Goal: Information Seeking & Learning: Learn about a topic

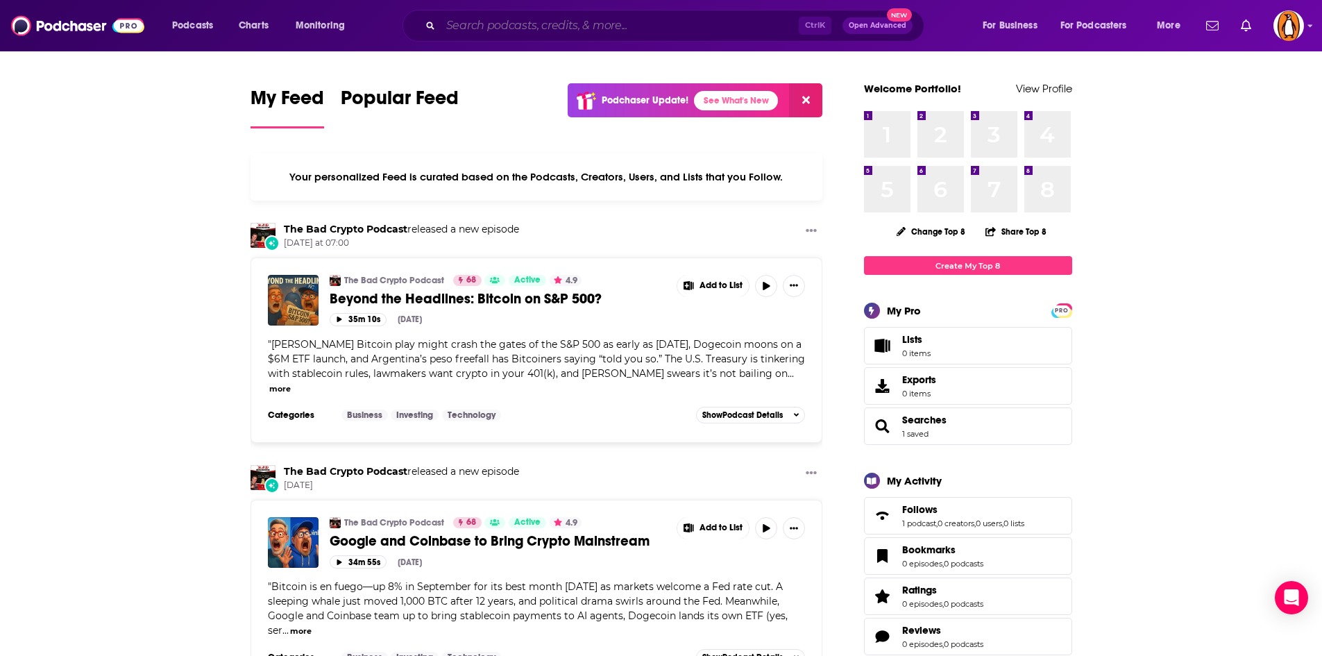
click at [515, 26] on input "Search podcasts, credits, & more..." at bounding box center [620, 26] width 358 height 22
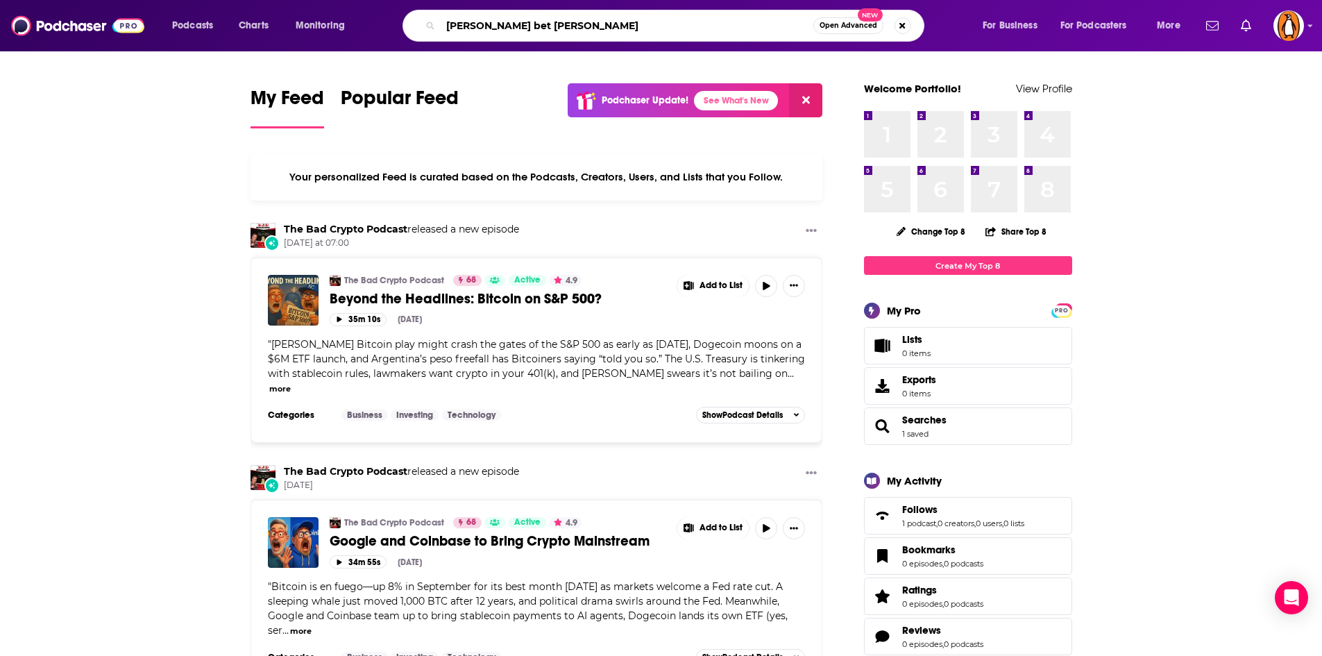
type input "patrick bet david"
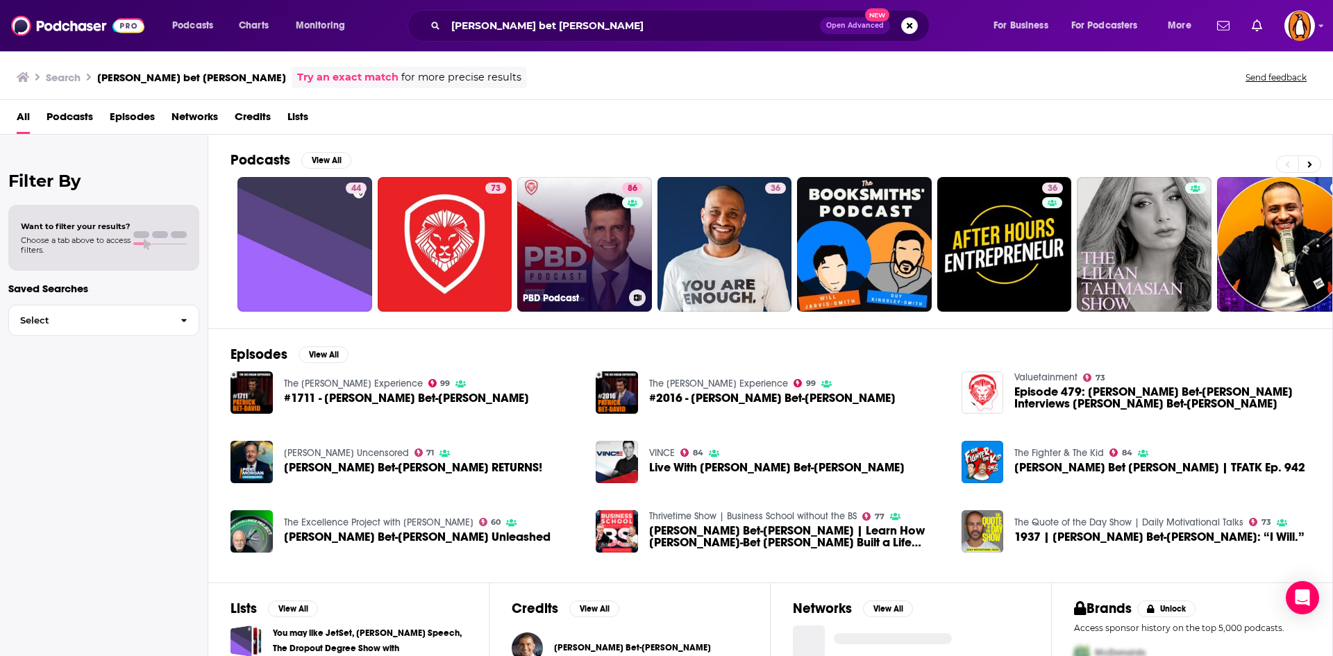
click at [548, 235] on link "86 PBD Podcast" at bounding box center [584, 244] width 135 height 135
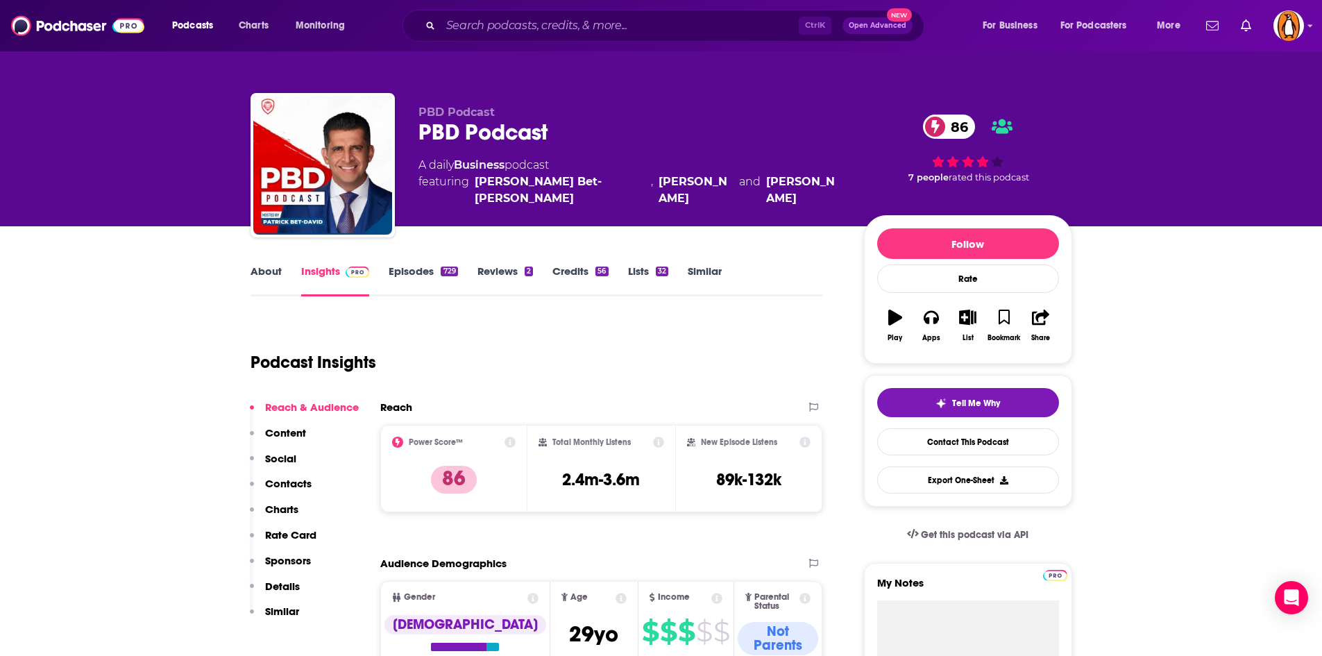
click at [264, 271] on link "About" at bounding box center [266, 280] width 31 height 32
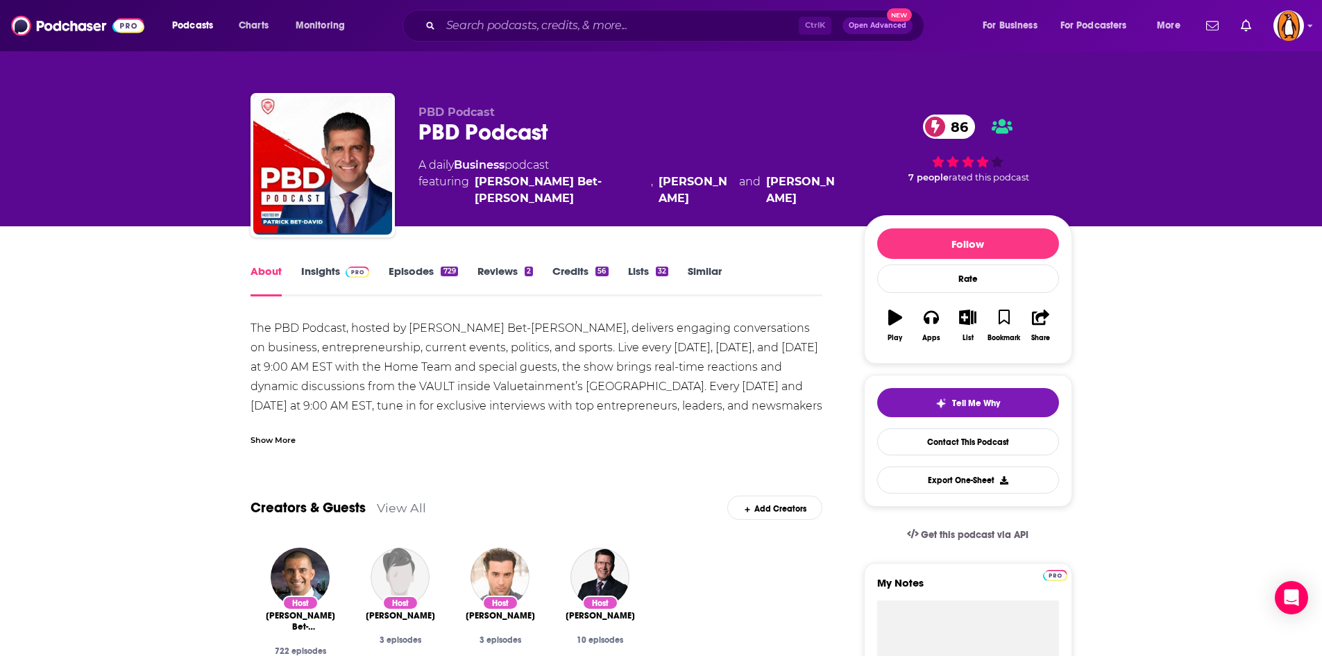
click at [289, 409] on div "The PBD Podcast, hosted by Patrick Bet-David, delivers engaging conversations o…" at bounding box center [537, 377] width 573 height 117
click at [278, 434] on div "Show More" at bounding box center [273, 438] width 45 height 13
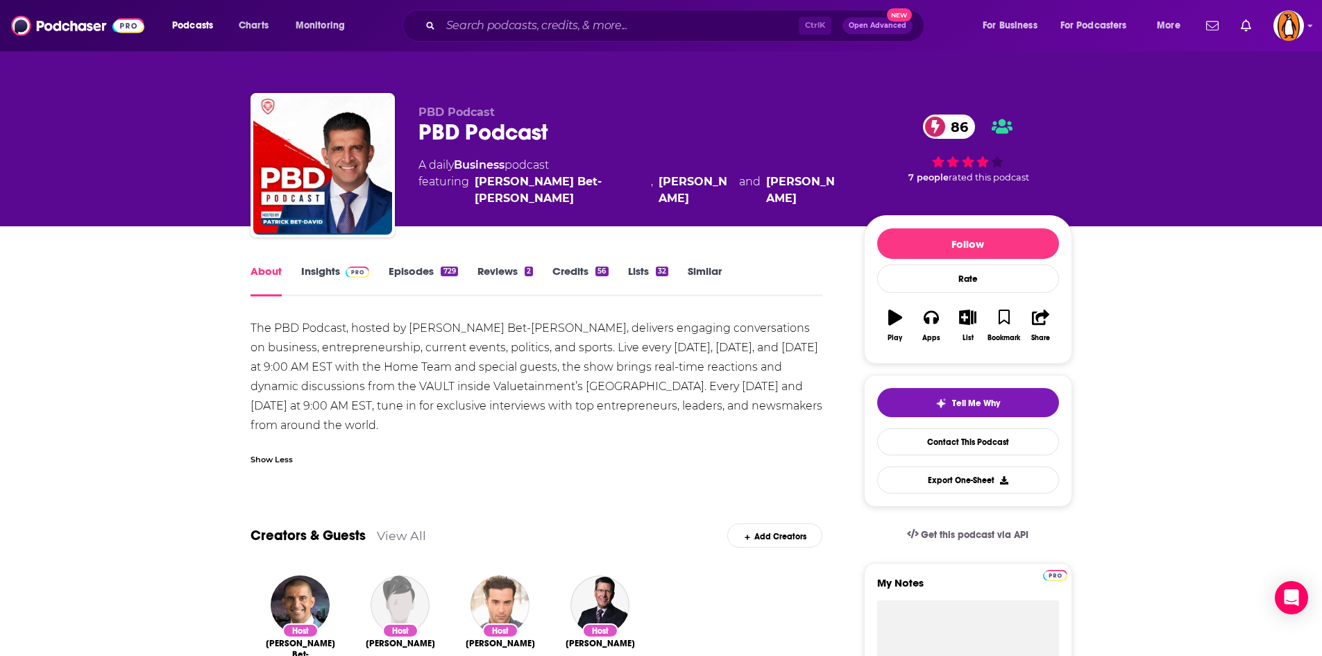
click at [420, 278] on link "Episodes 729" at bounding box center [423, 280] width 69 height 32
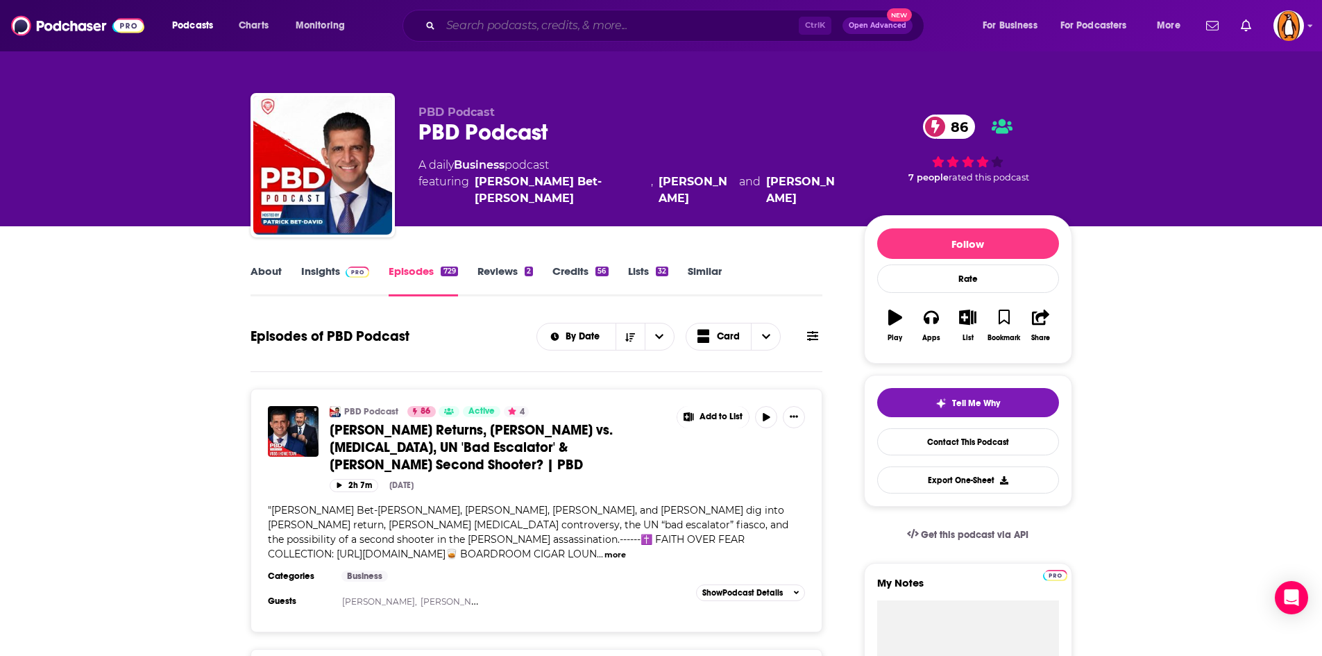
click at [529, 17] on input "Search podcasts, credits, & more..." at bounding box center [620, 26] width 358 height 22
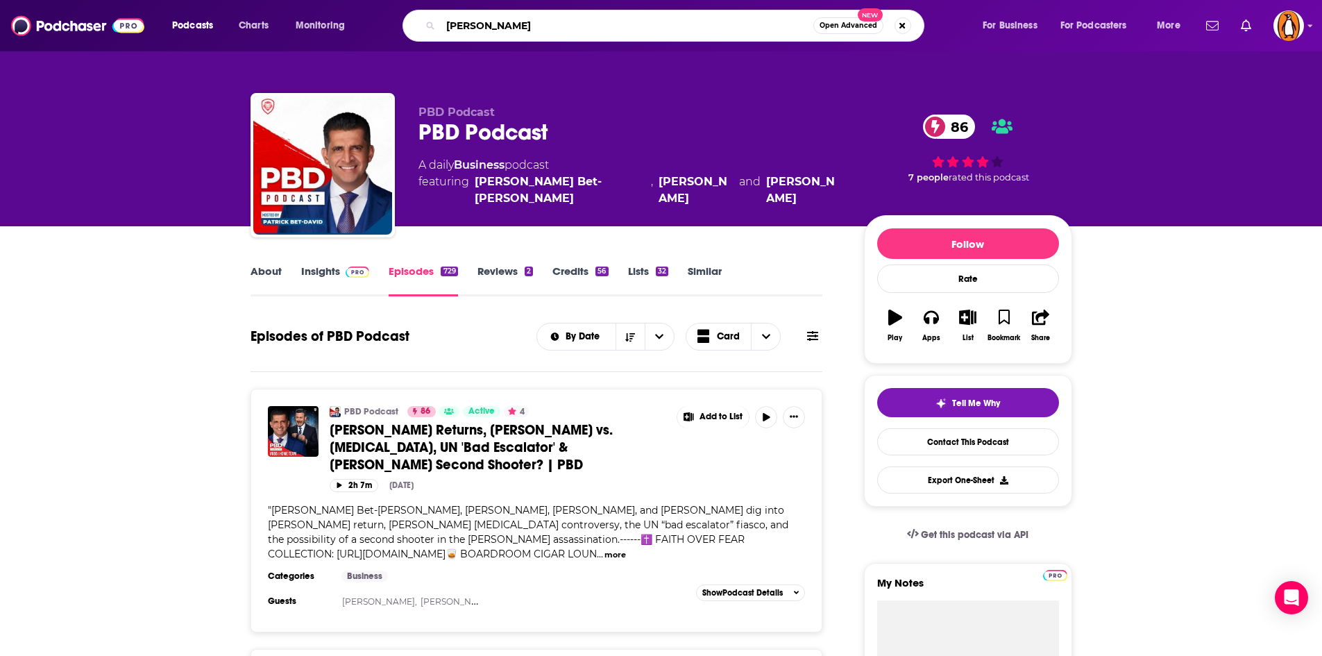
type input "john anderson"
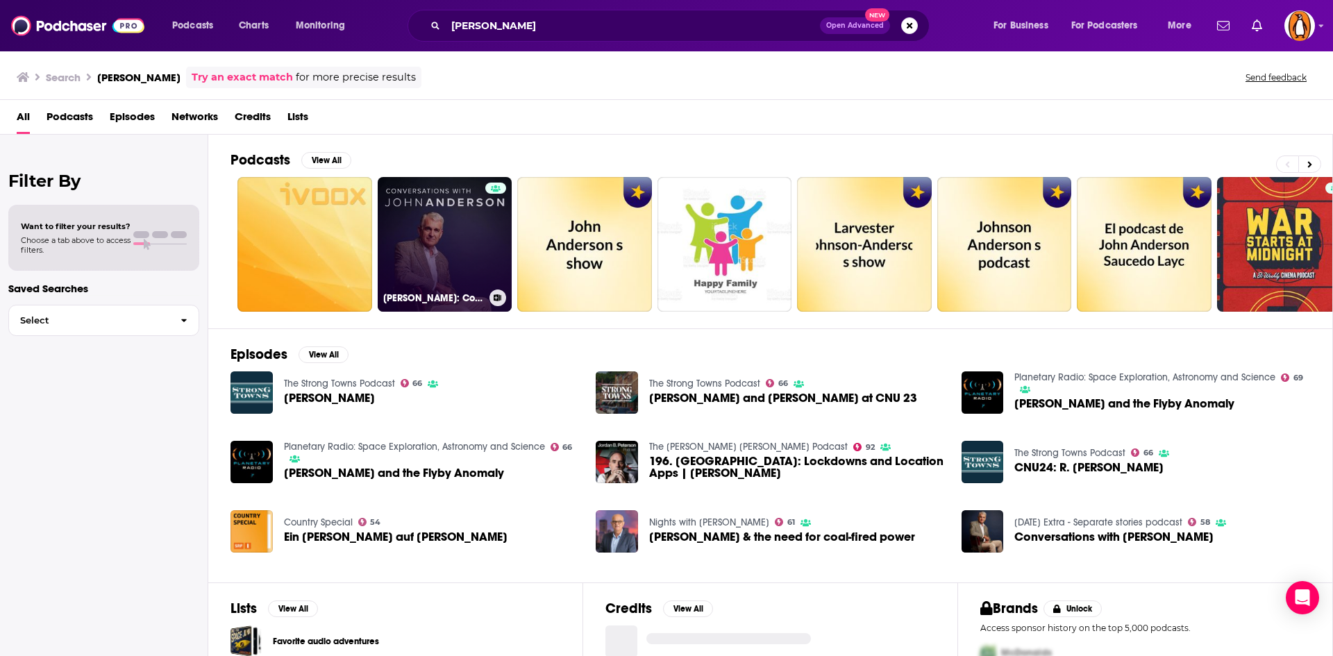
click at [439, 217] on link "John Anderson: Conversations" at bounding box center [445, 244] width 135 height 135
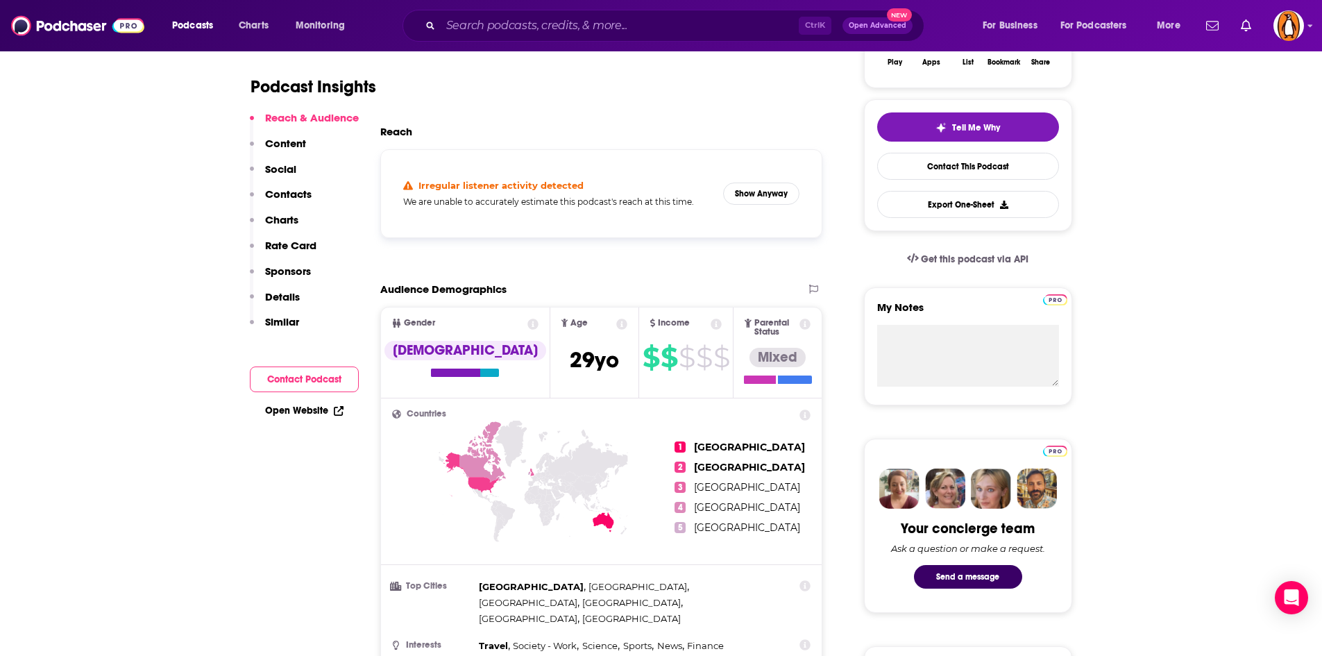
scroll to position [276, 0]
click at [754, 196] on button "Show Anyway" at bounding box center [761, 193] width 76 height 22
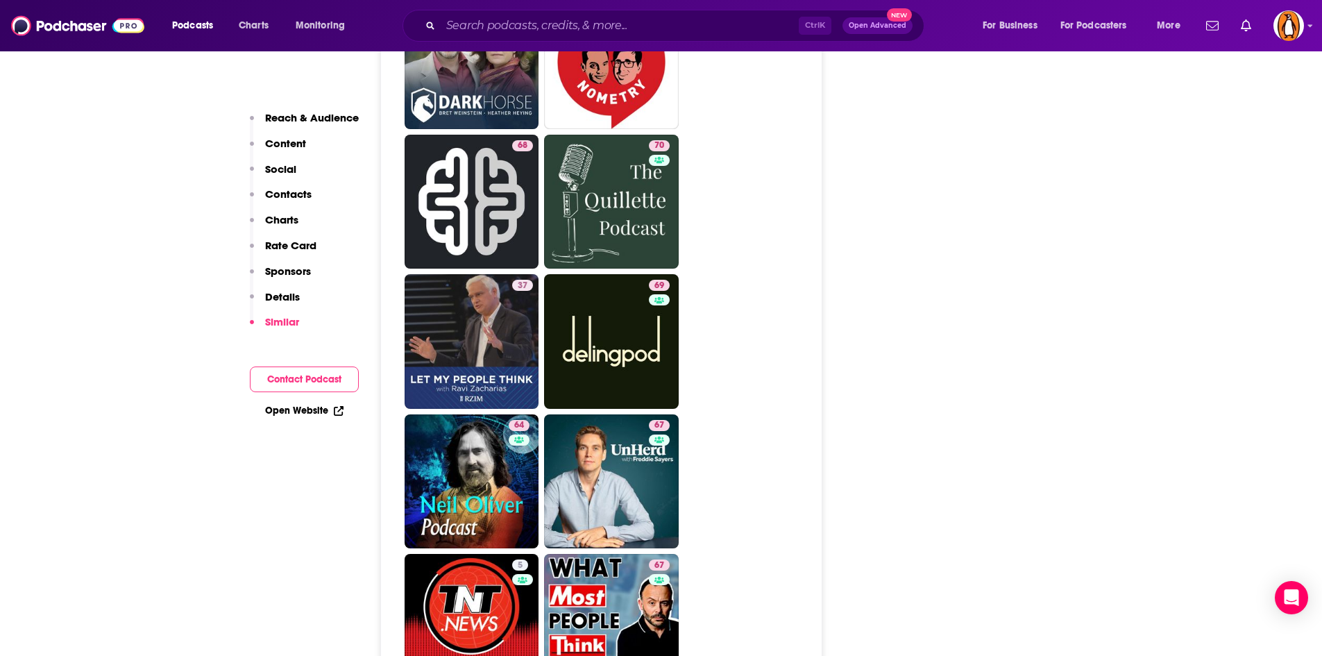
scroll to position [2830, 0]
drag, startPoint x: 657, startPoint y: 420, endPoint x: 843, endPoint y: 412, distance: 186.2
click at [843, 412] on div "About Insights Episodes 230 Reviews Credits 15 Lists 1 Similar Podcast Insights…" at bounding box center [546, 529] width 636 height 6192
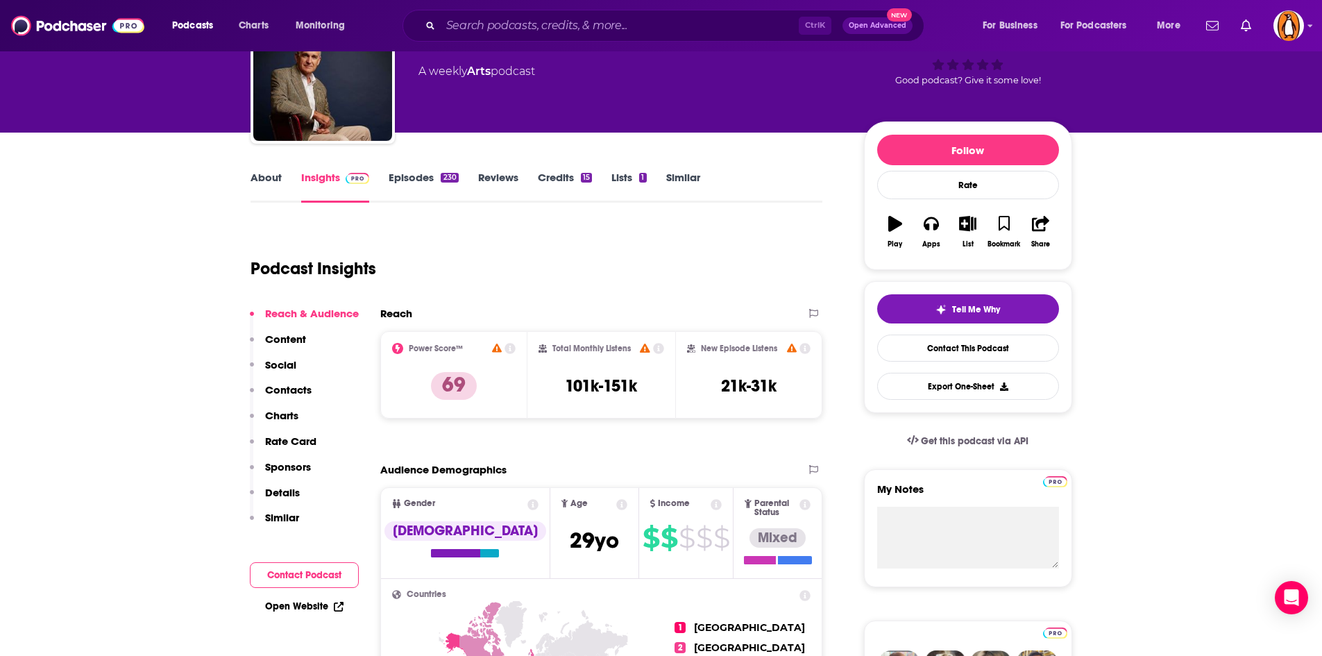
scroll to position [0, 0]
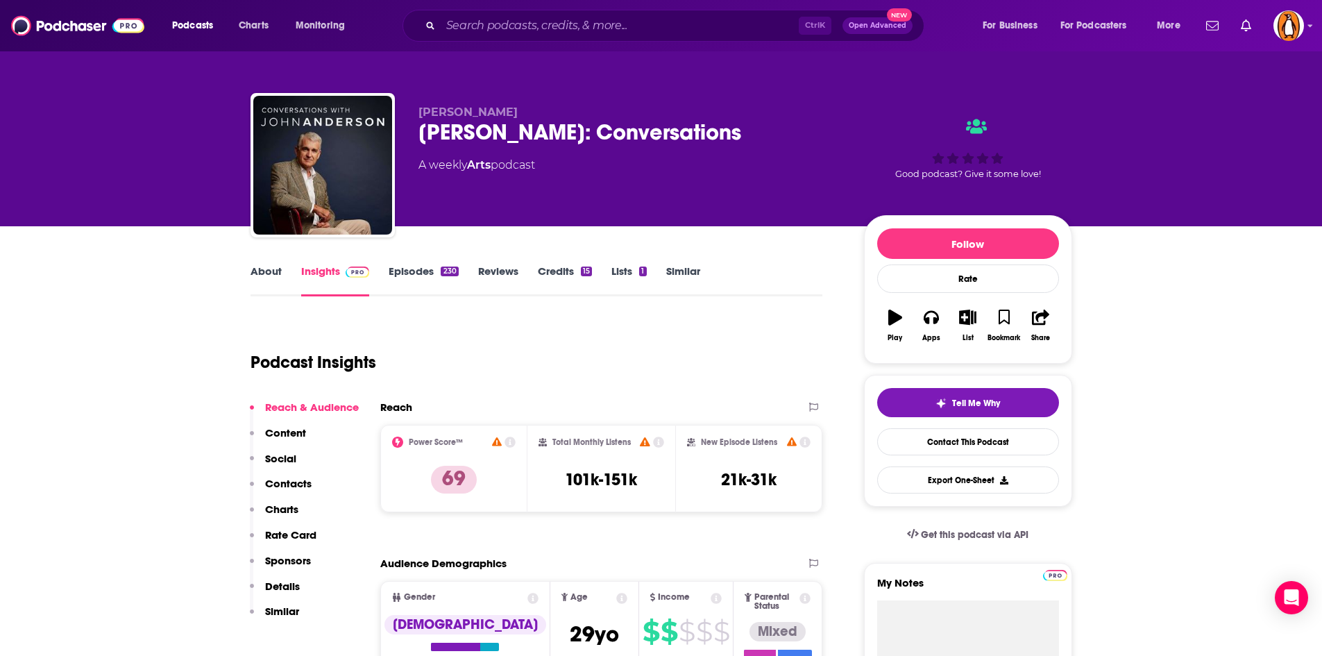
click at [262, 272] on link "About" at bounding box center [266, 280] width 31 height 32
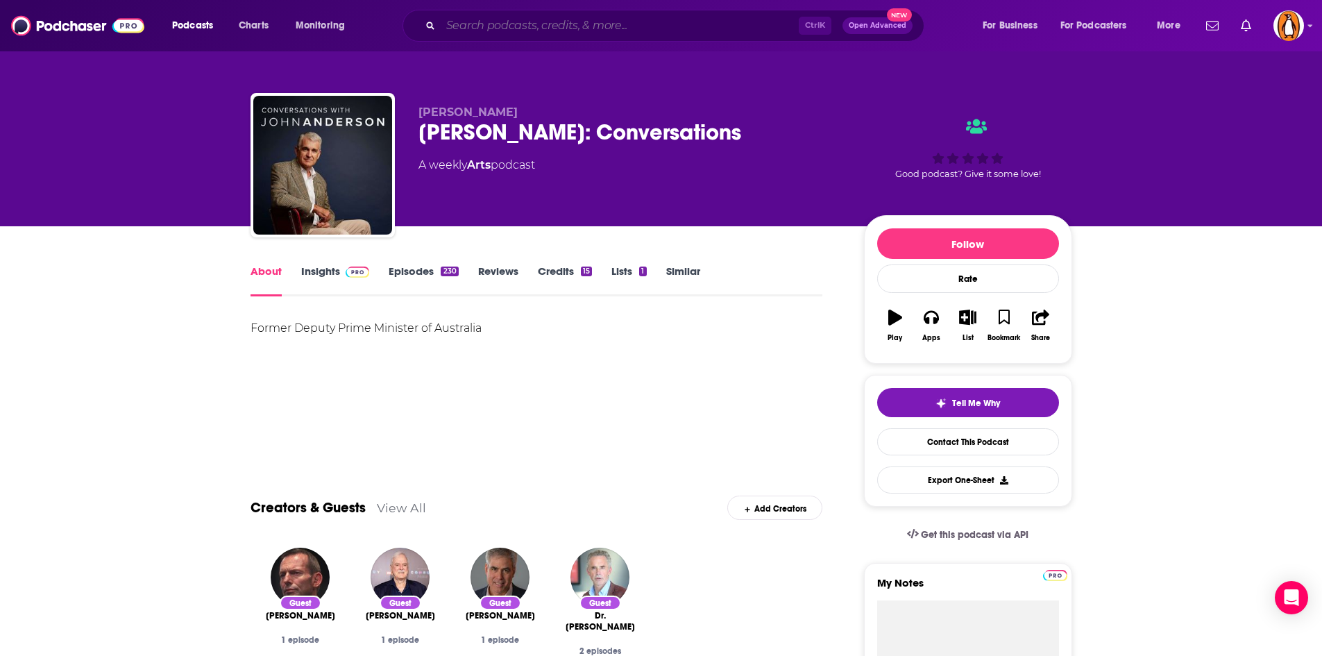
click at [524, 30] on input "Search podcasts, credits, & more..." at bounding box center [620, 26] width 358 height 22
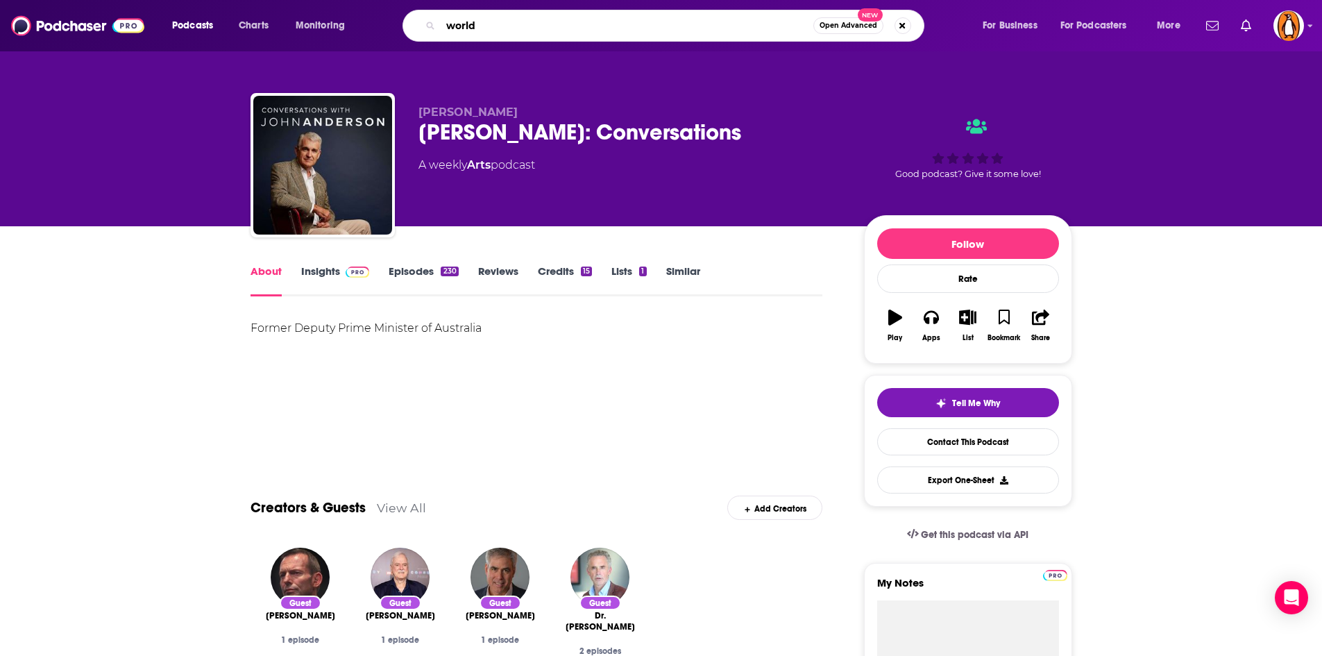
type input "world"
click at [317, 269] on link "Insights" at bounding box center [335, 280] width 69 height 32
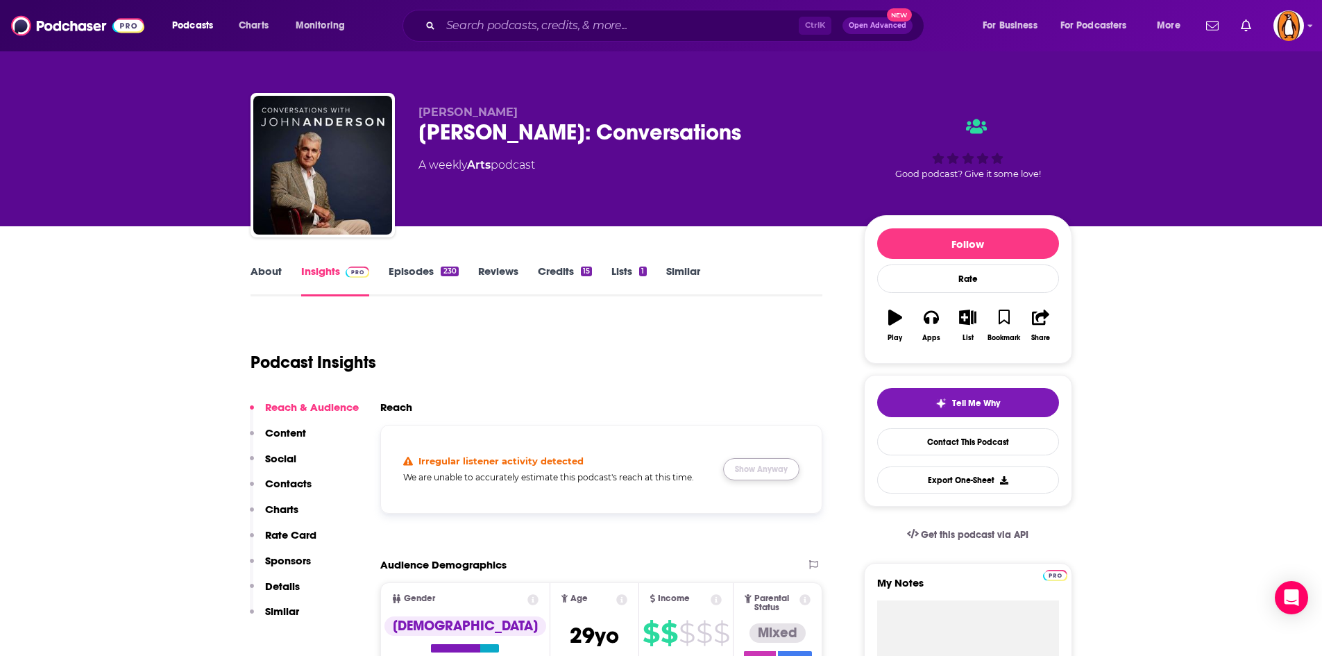
click at [779, 473] on button "Show Anyway" at bounding box center [761, 469] width 76 height 22
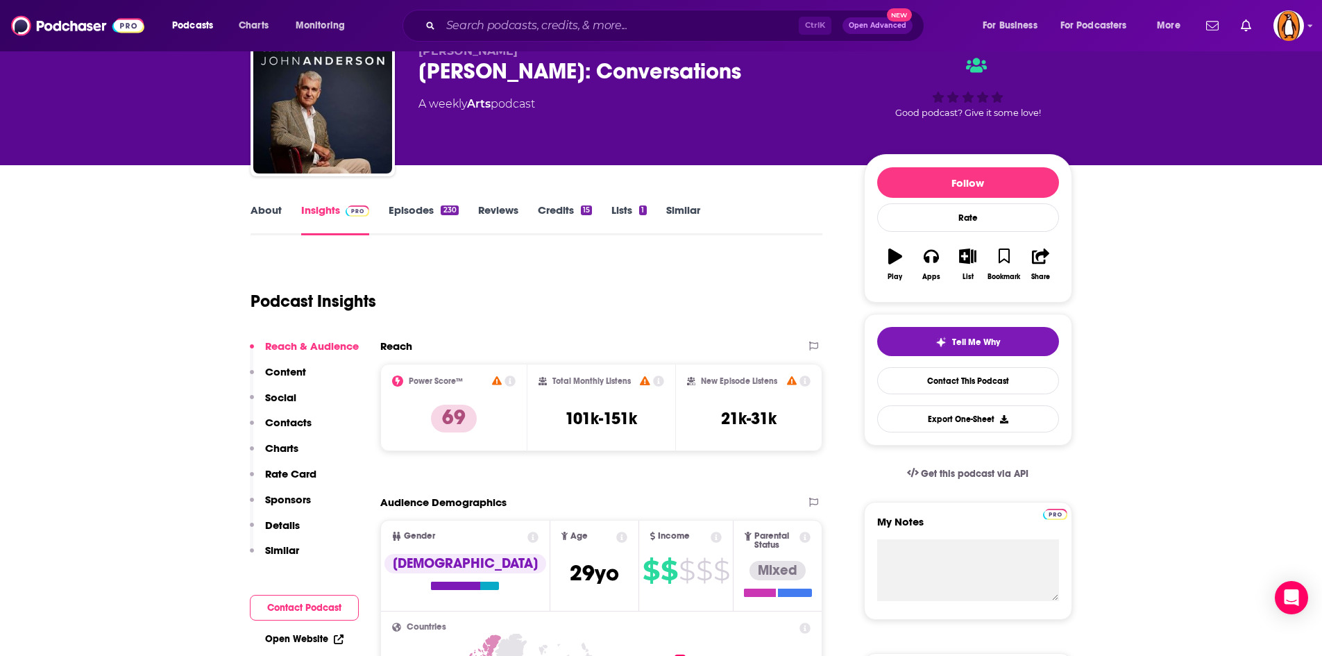
scroll to position [62, 0]
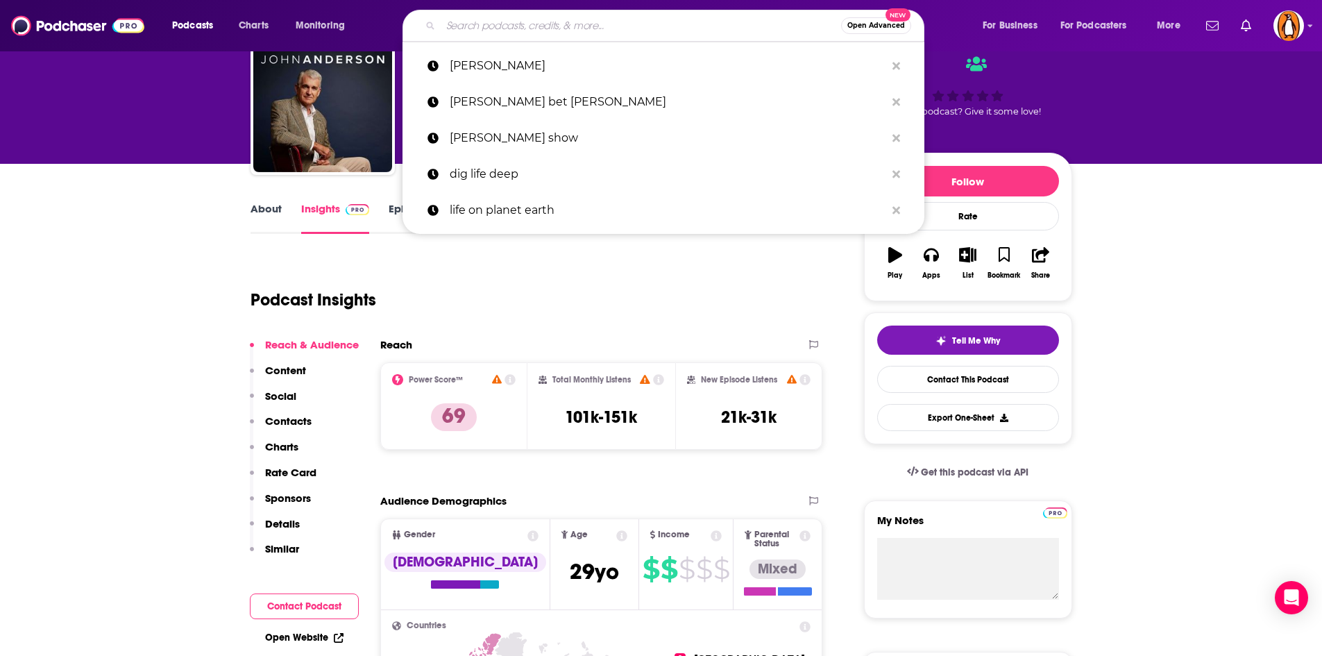
click at [489, 33] on input "Search podcasts, credits, & more..." at bounding box center [641, 26] width 400 height 22
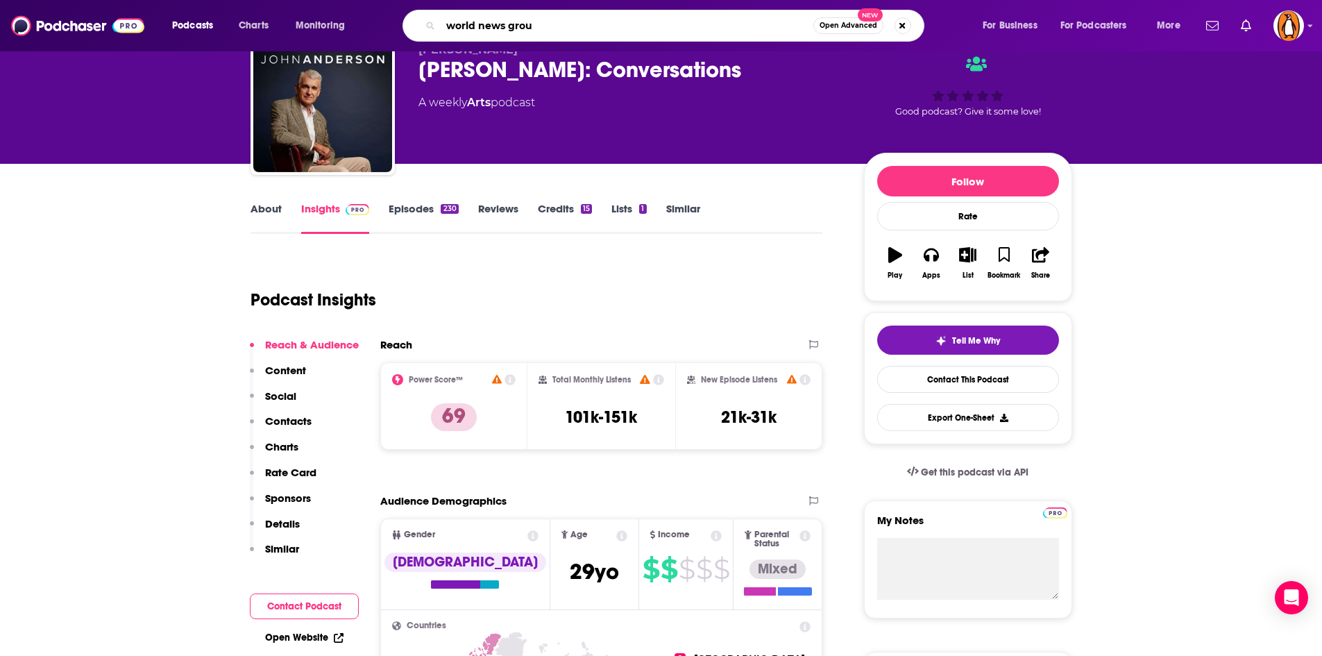
type input "world news group"
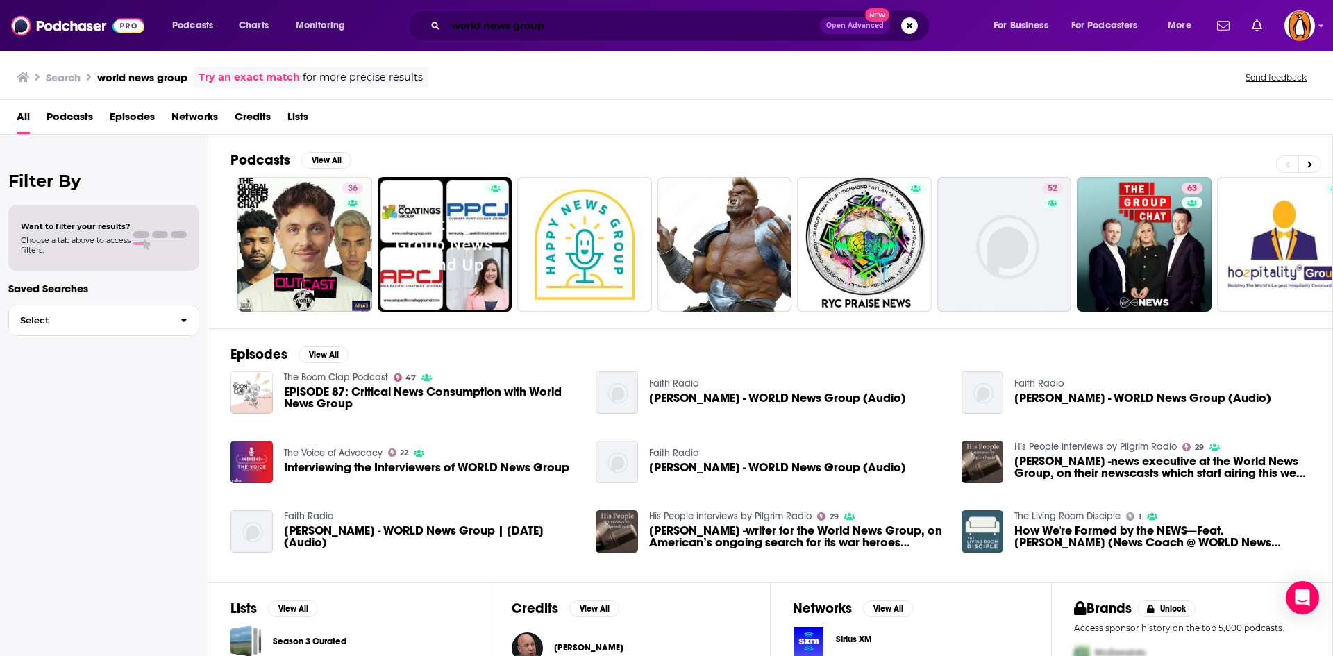
click at [500, 26] on input "world news group" at bounding box center [633, 26] width 374 height 22
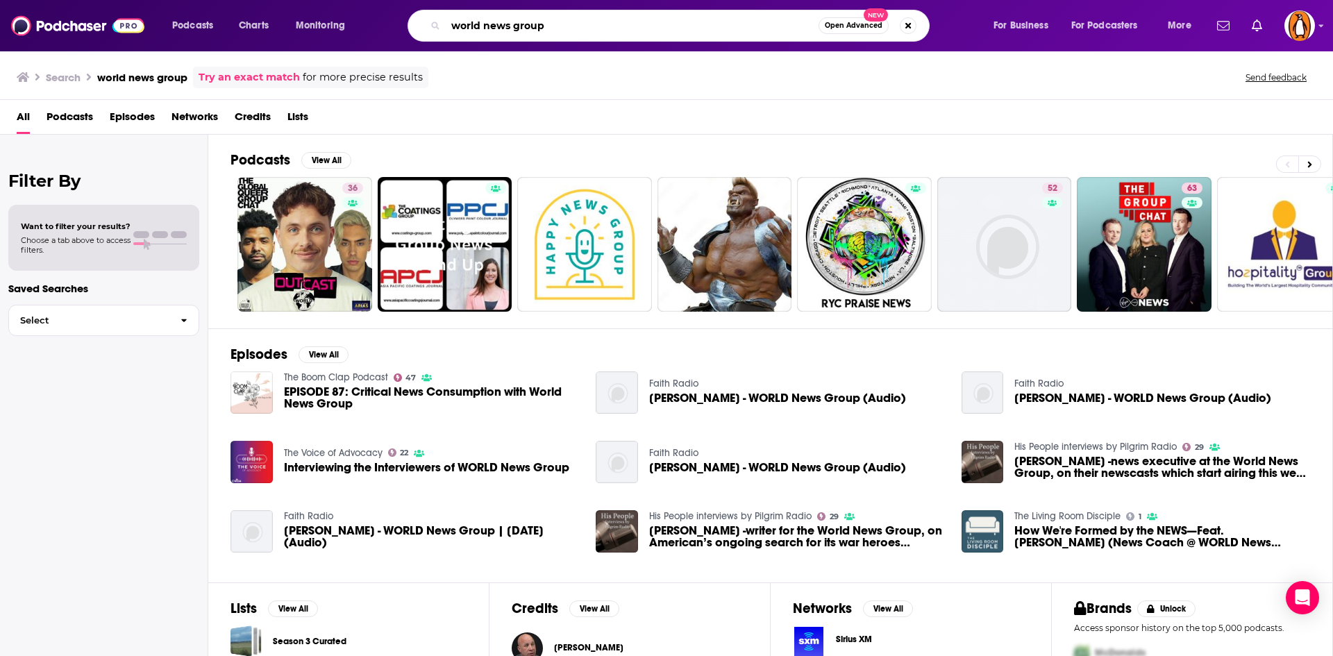
drag, startPoint x: 500, startPoint y: 26, endPoint x: 582, endPoint y: 31, distance: 82.0
click at [582, 31] on input "world news group" at bounding box center [632, 26] width 373 height 22
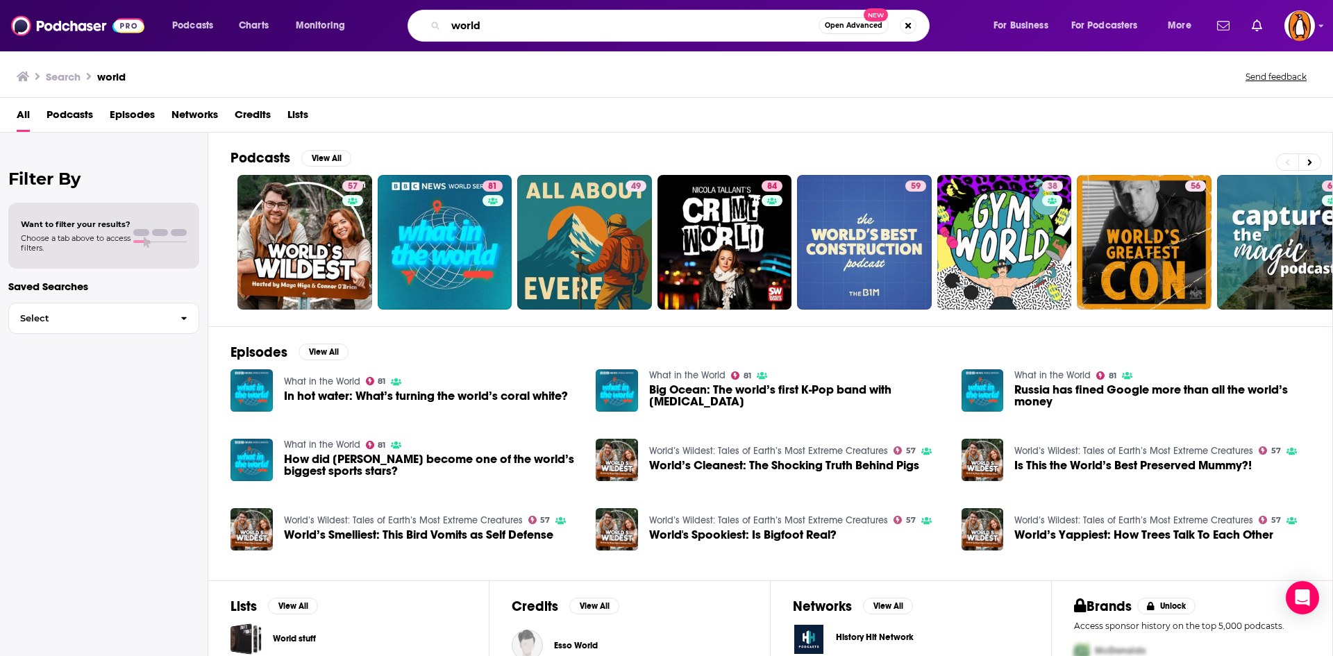
click at [500, 28] on input "world" at bounding box center [632, 26] width 373 height 22
click at [459, 23] on input "world" at bounding box center [632, 26] width 373 height 22
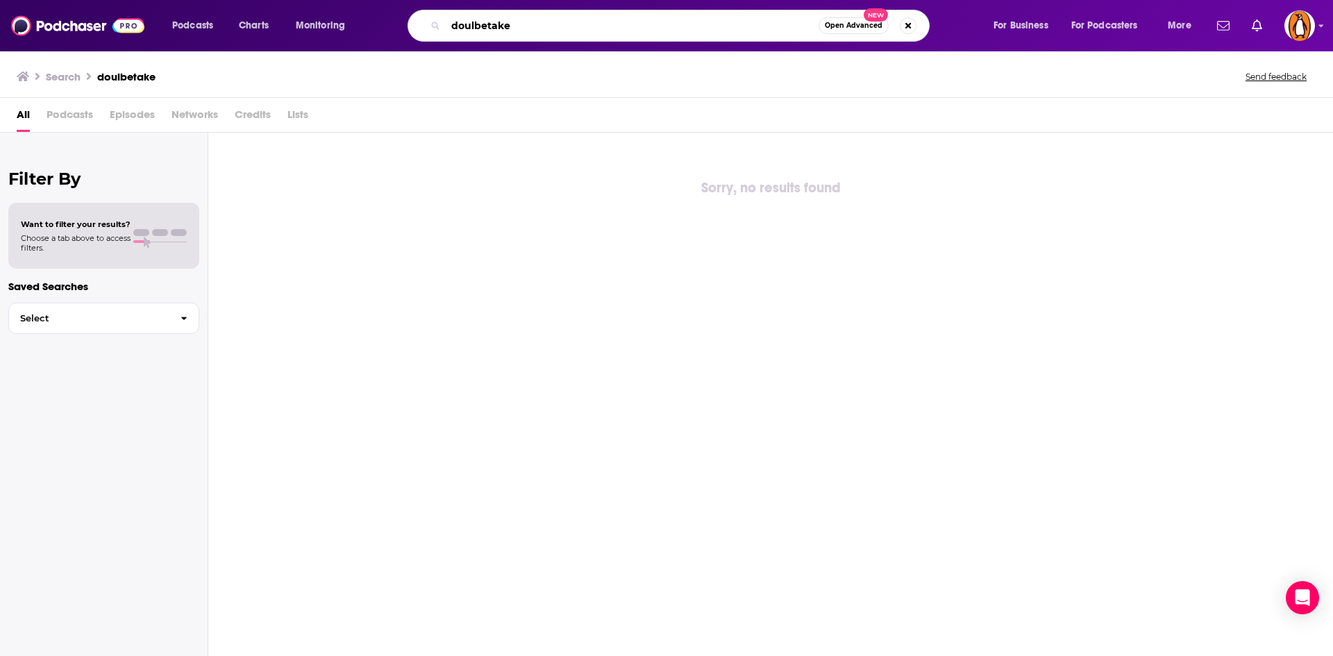
click at [459, 23] on input "doulbetake" at bounding box center [632, 26] width 373 height 22
type input "doubletake"
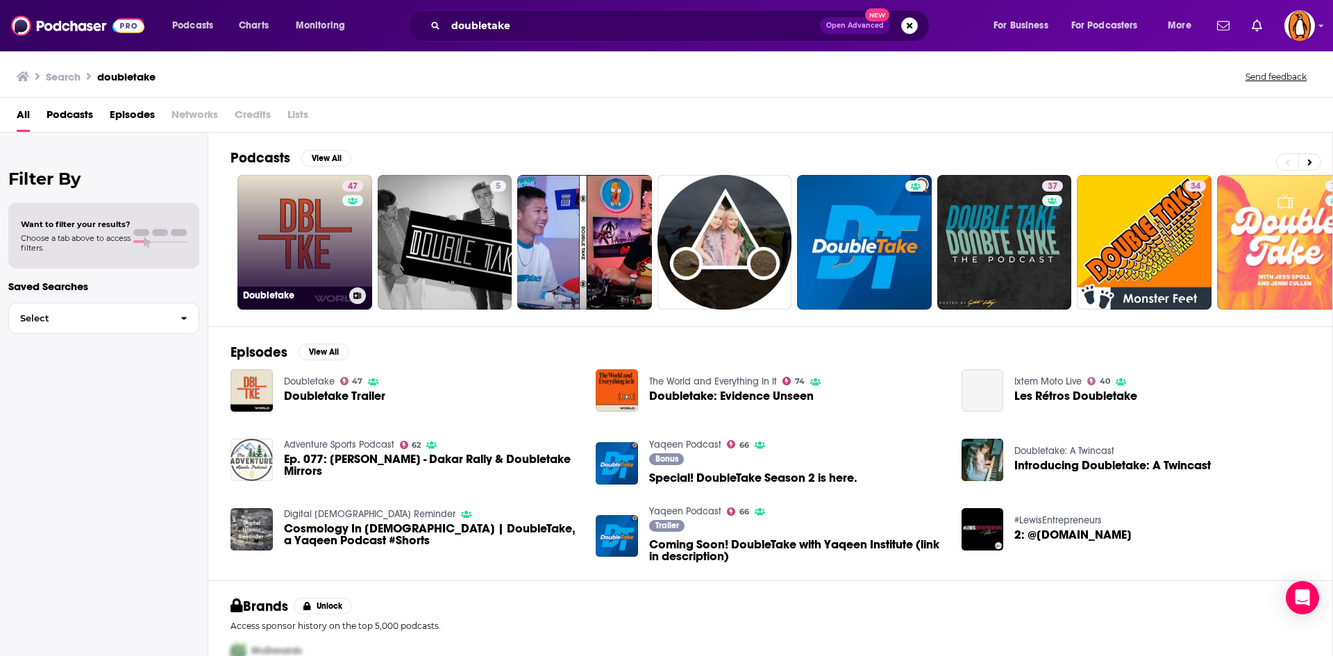
click at [311, 231] on link "47 Doubletake" at bounding box center [304, 242] width 135 height 135
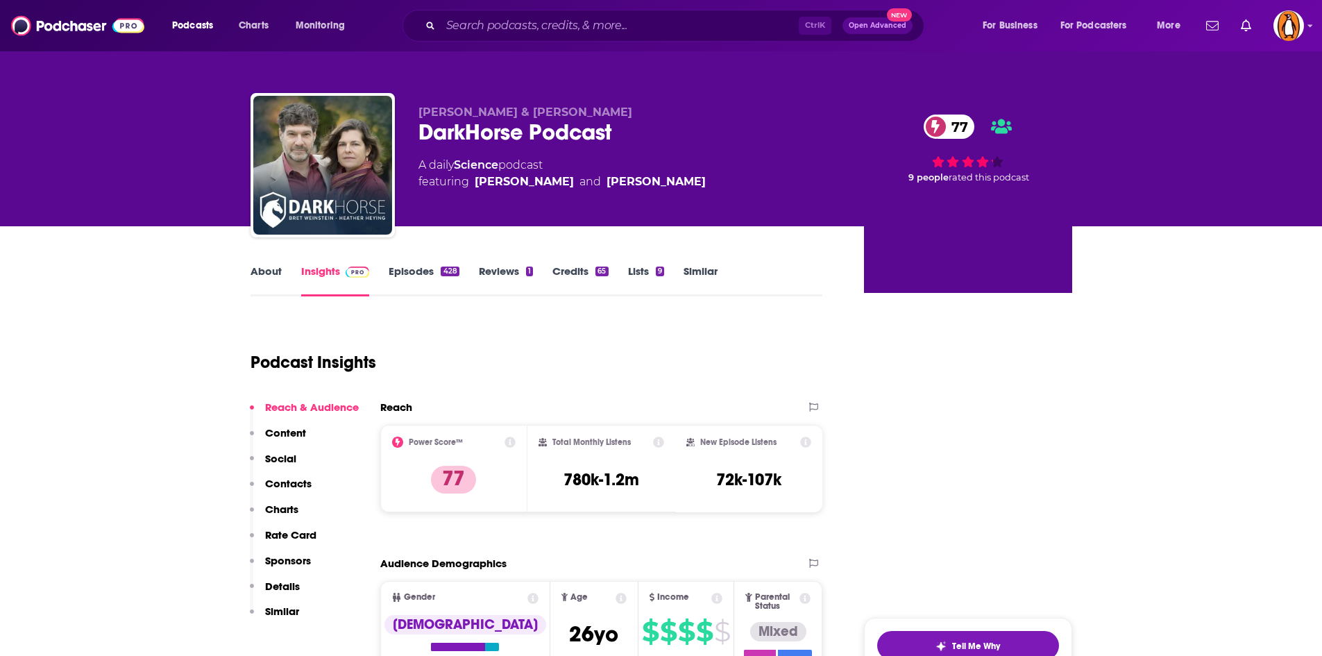
click at [265, 278] on link "About" at bounding box center [266, 280] width 31 height 32
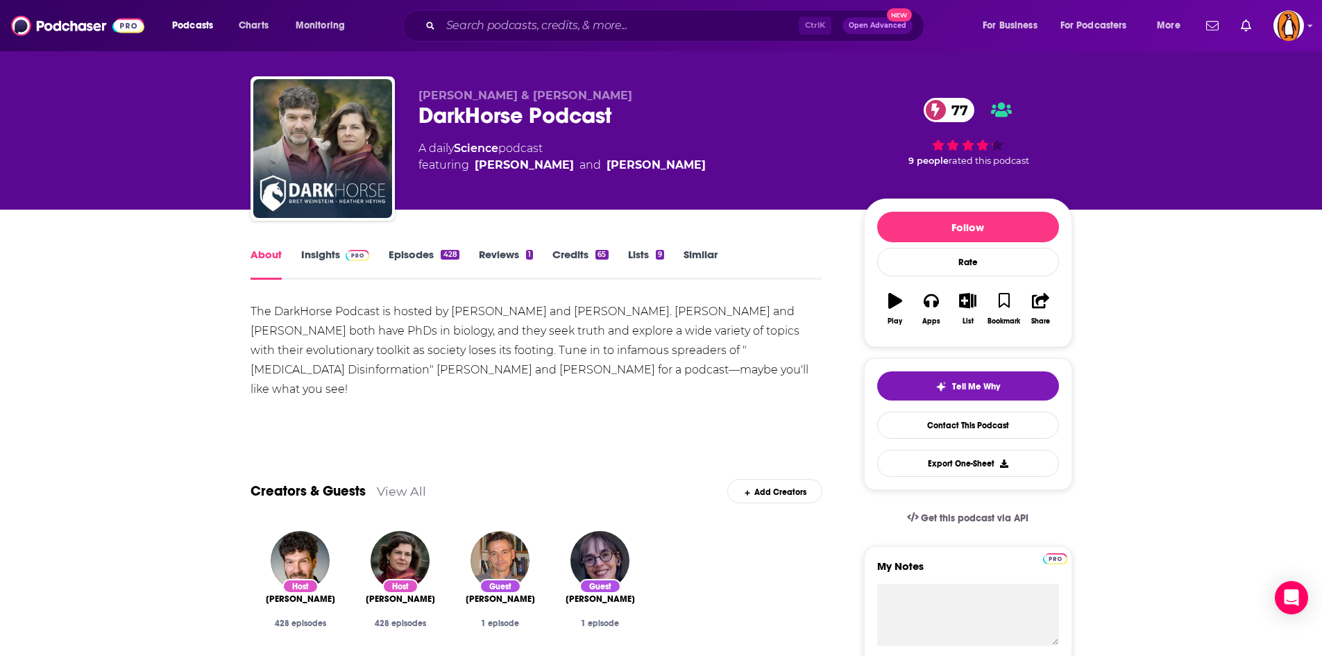
scroll to position [17, 0]
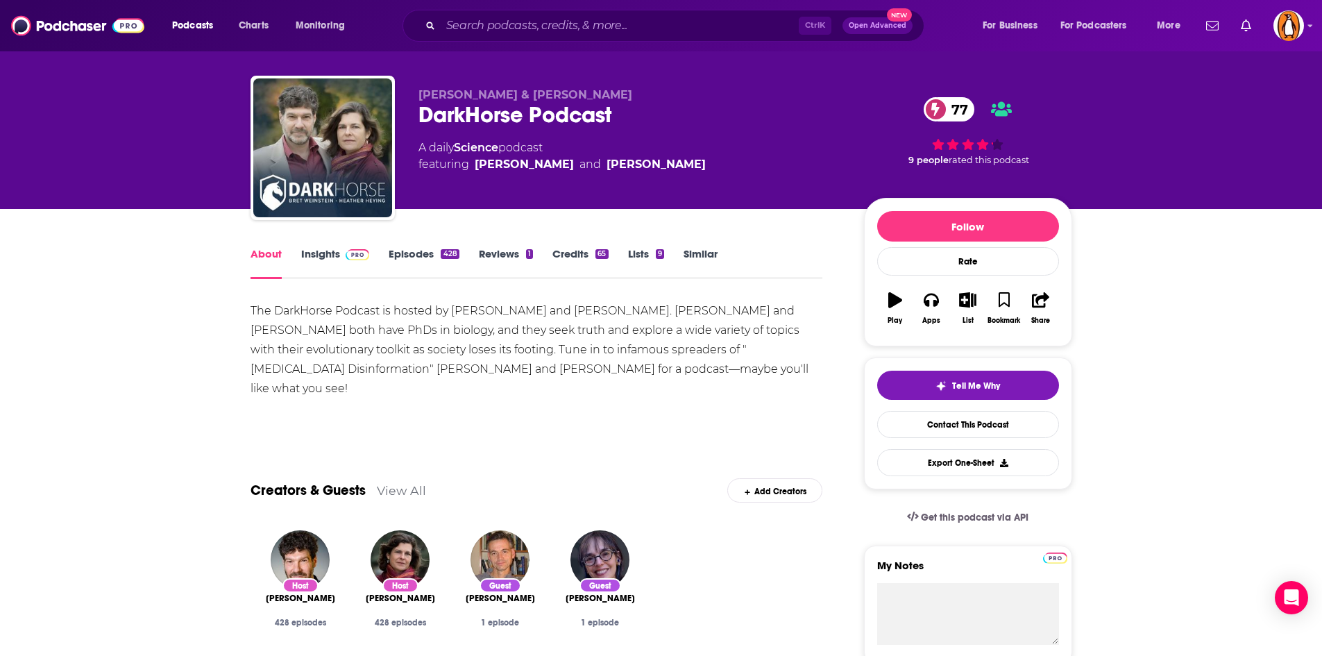
click at [316, 255] on link "Insights" at bounding box center [335, 263] width 69 height 32
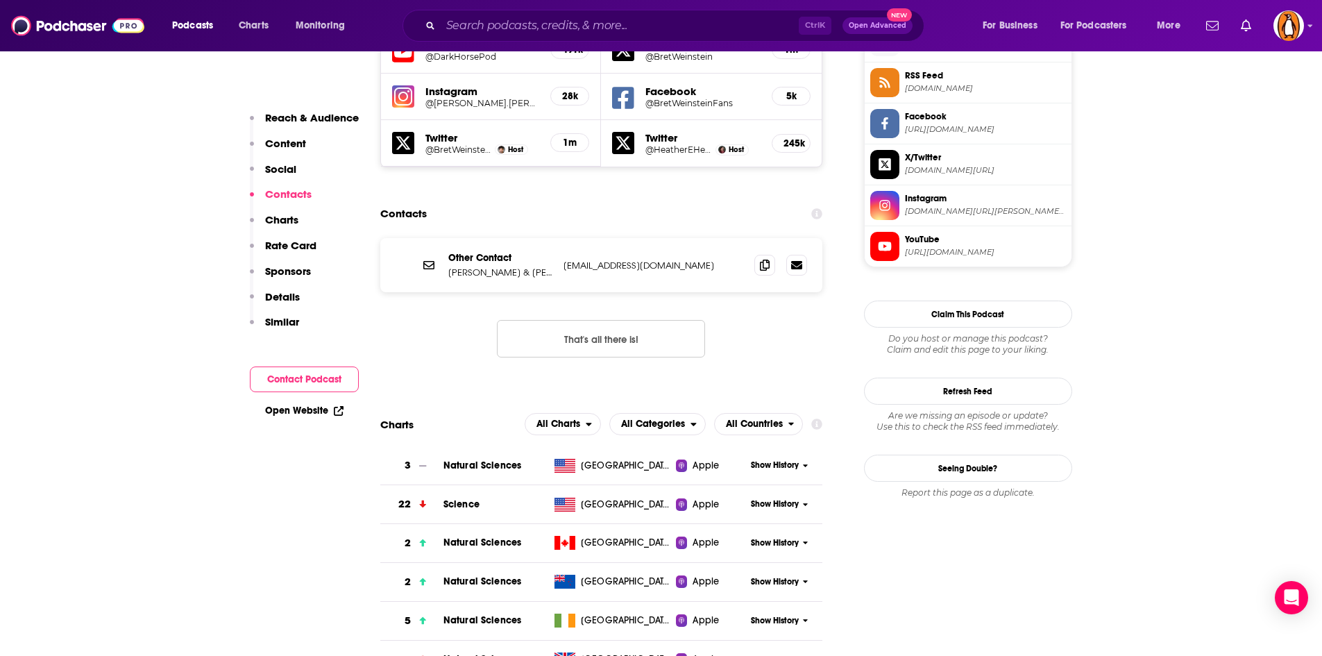
scroll to position [1285, 0]
click at [637, 319] on button "That's all there is!" at bounding box center [601, 337] width 208 height 37
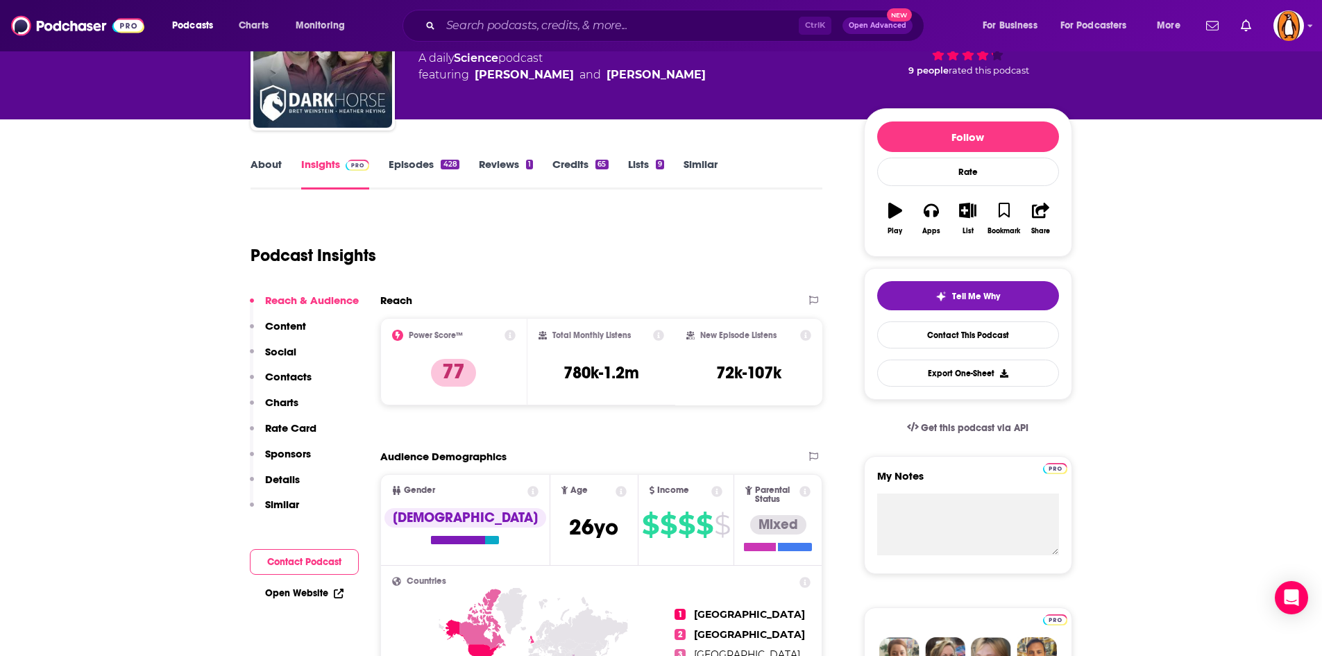
scroll to position [0, 0]
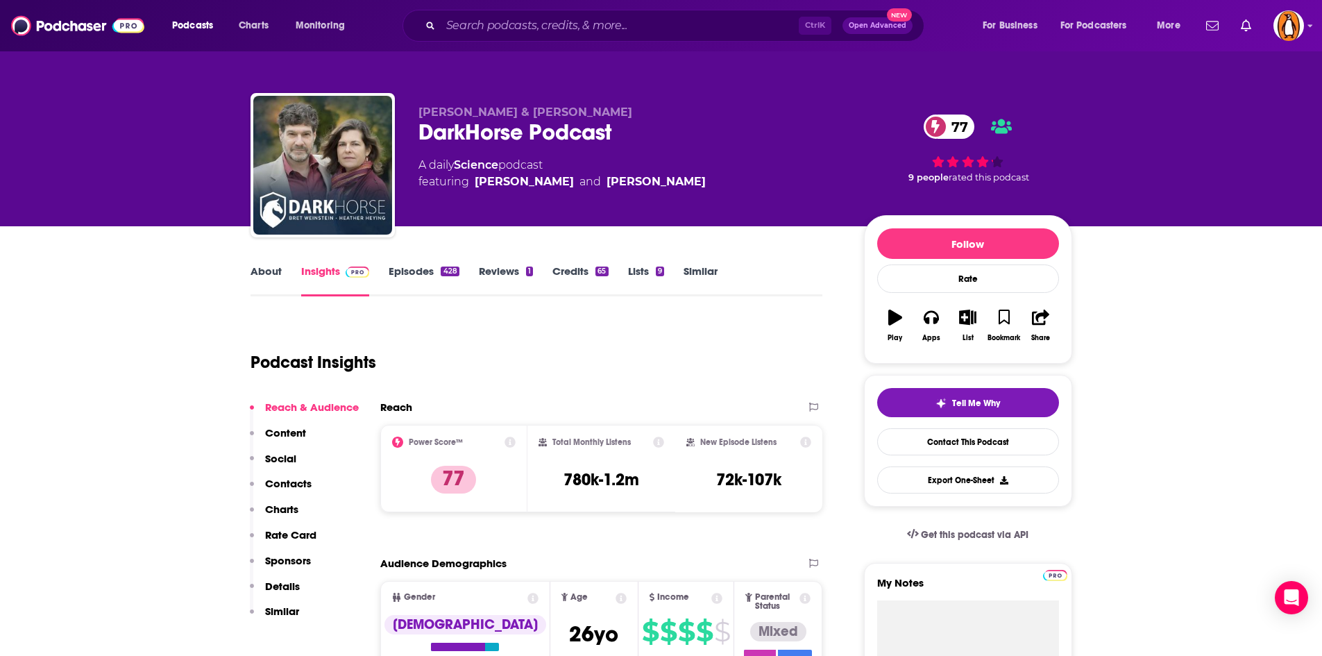
click at [432, 273] on link "Episodes 428" at bounding box center [424, 280] width 70 height 32
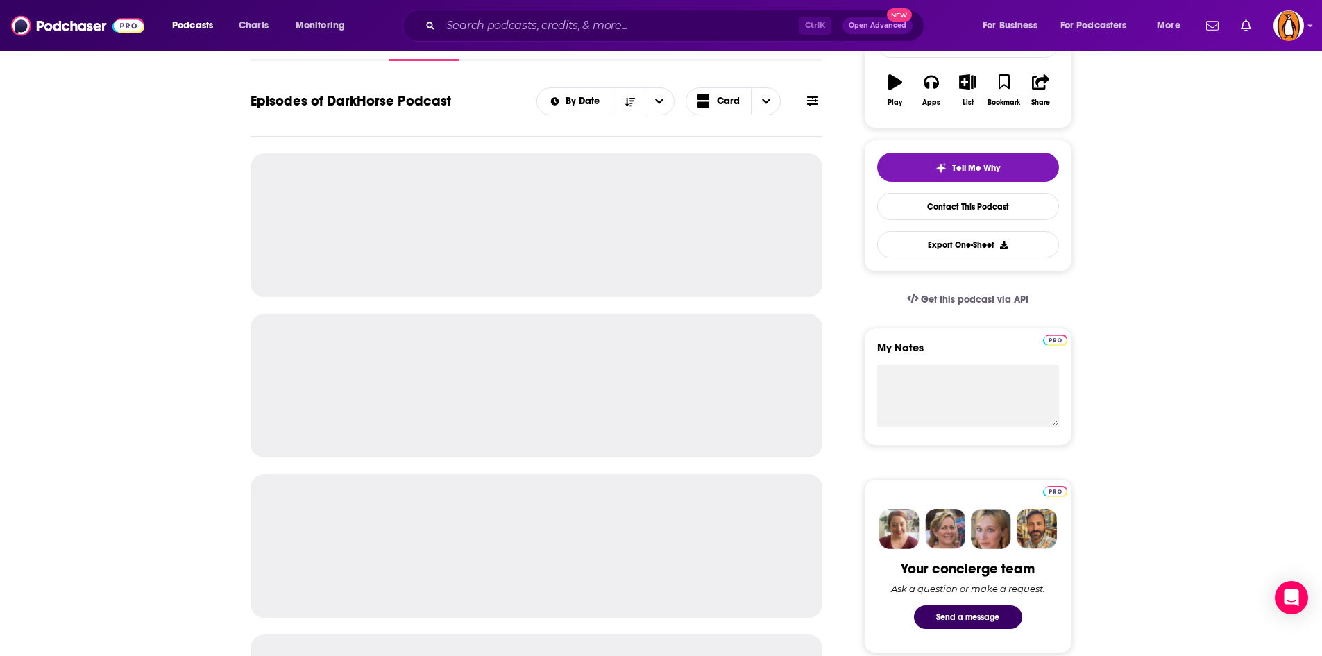
scroll to position [236, 0]
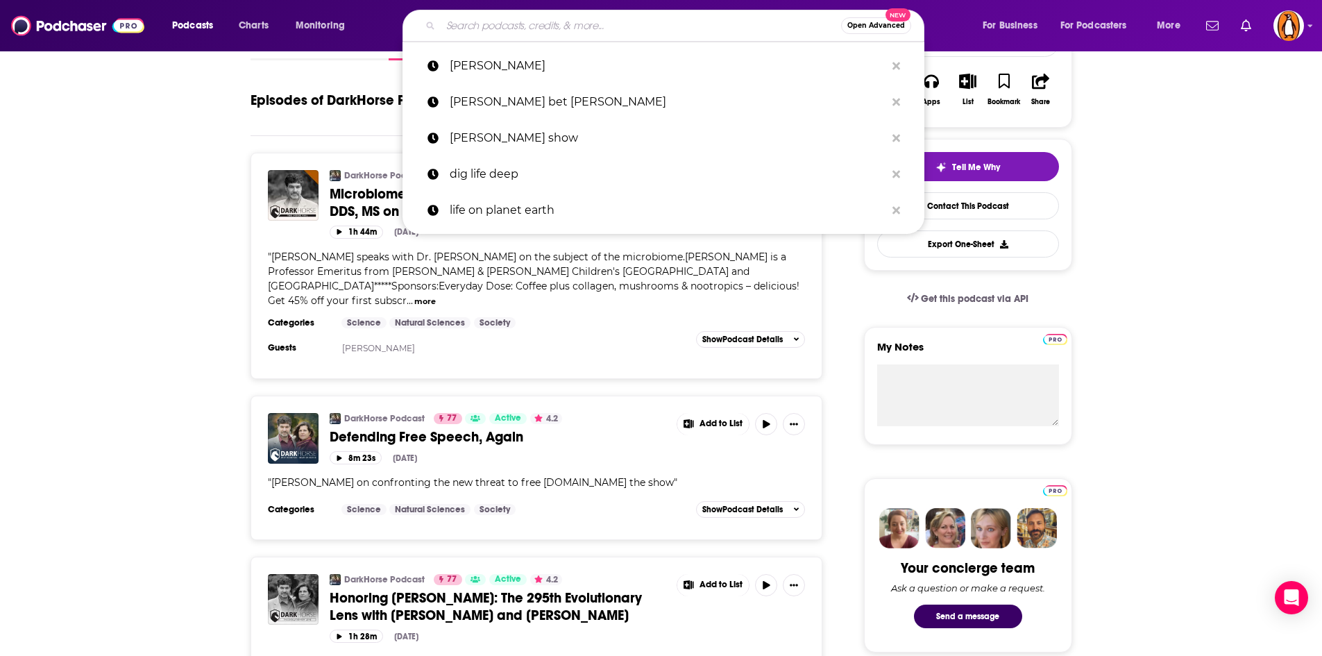
click at [524, 30] on input "Search podcasts, credits, & more..." at bounding box center [641, 26] width 400 height 22
type input "k"
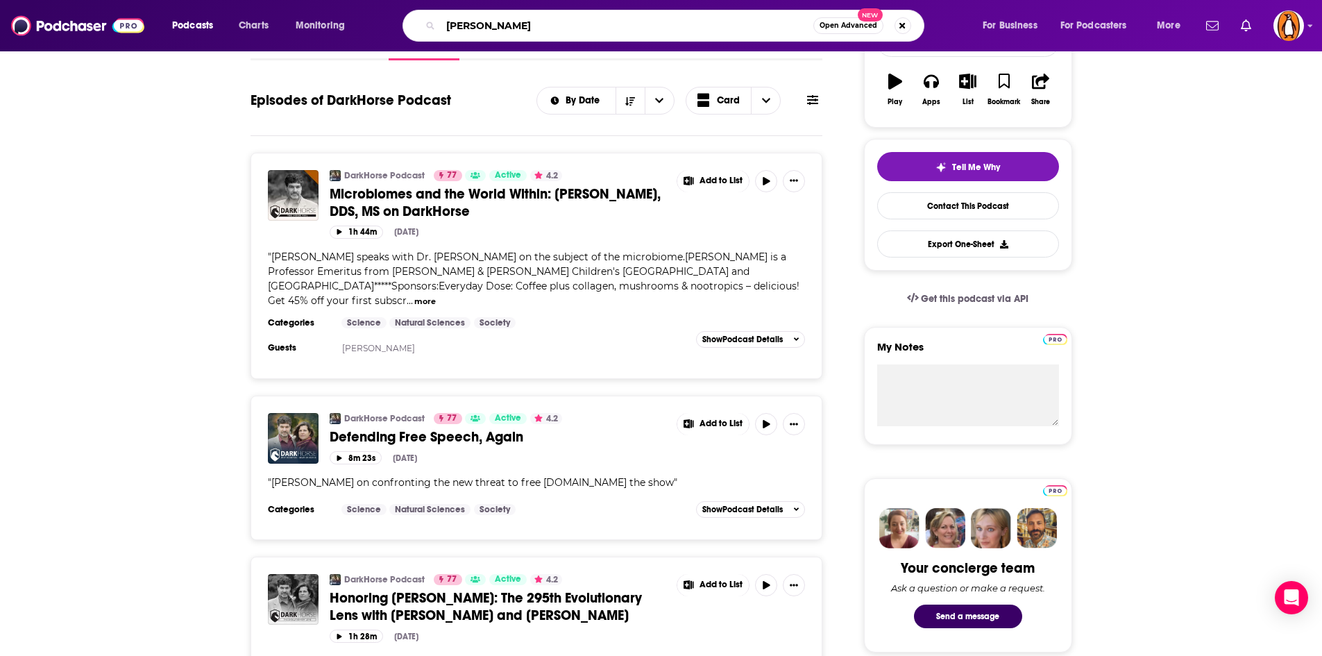
type input "les sillars"
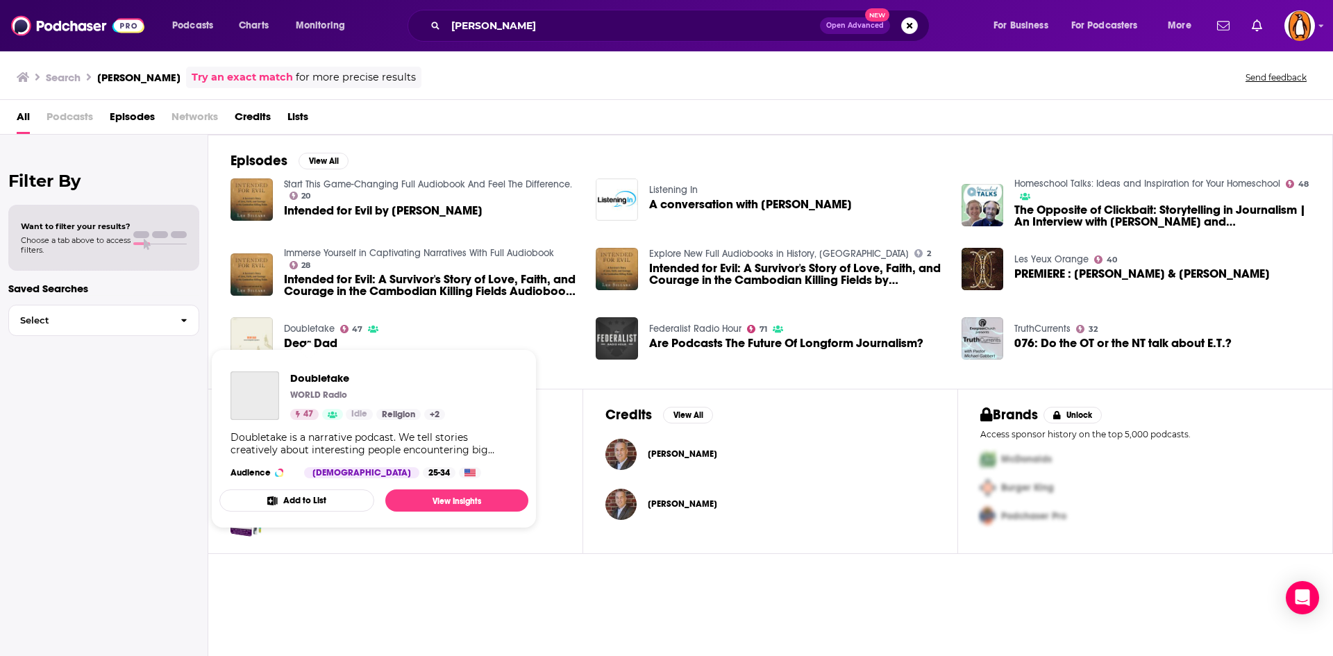
click at [298, 323] on link "Doubletake" at bounding box center [309, 329] width 51 height 12
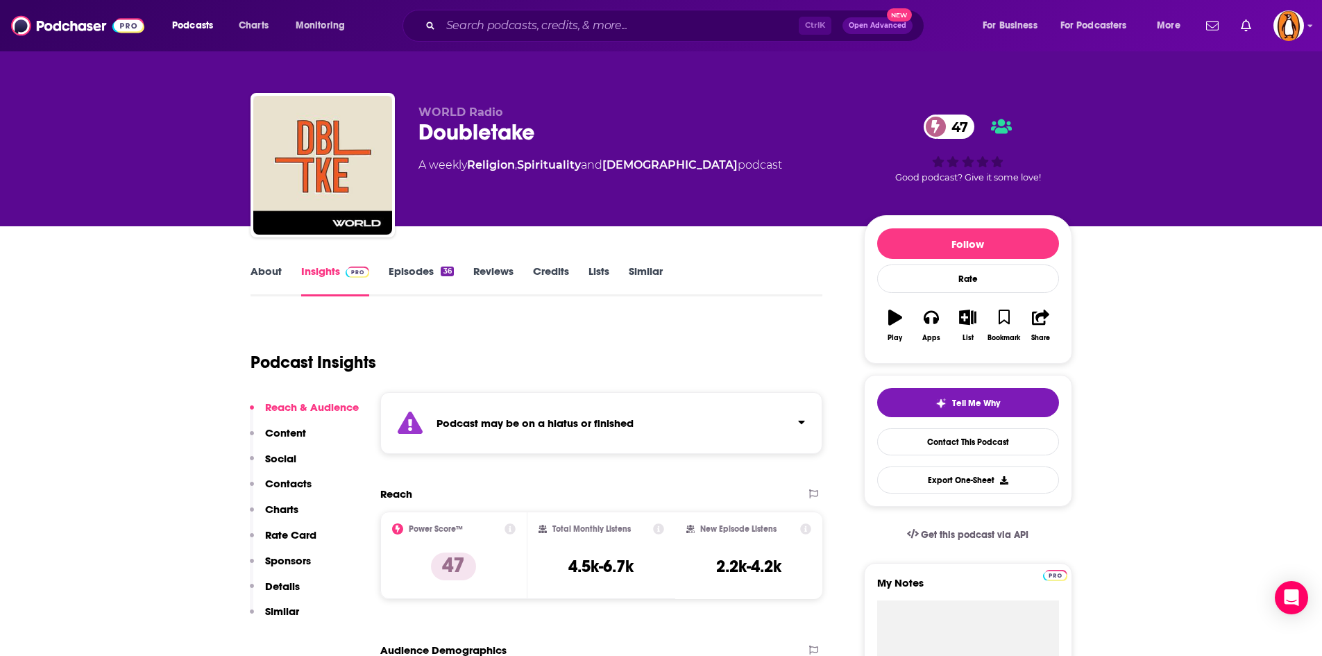
click at [264, 273] on link "About" at bounding box center [266, 280] width 31 height 32
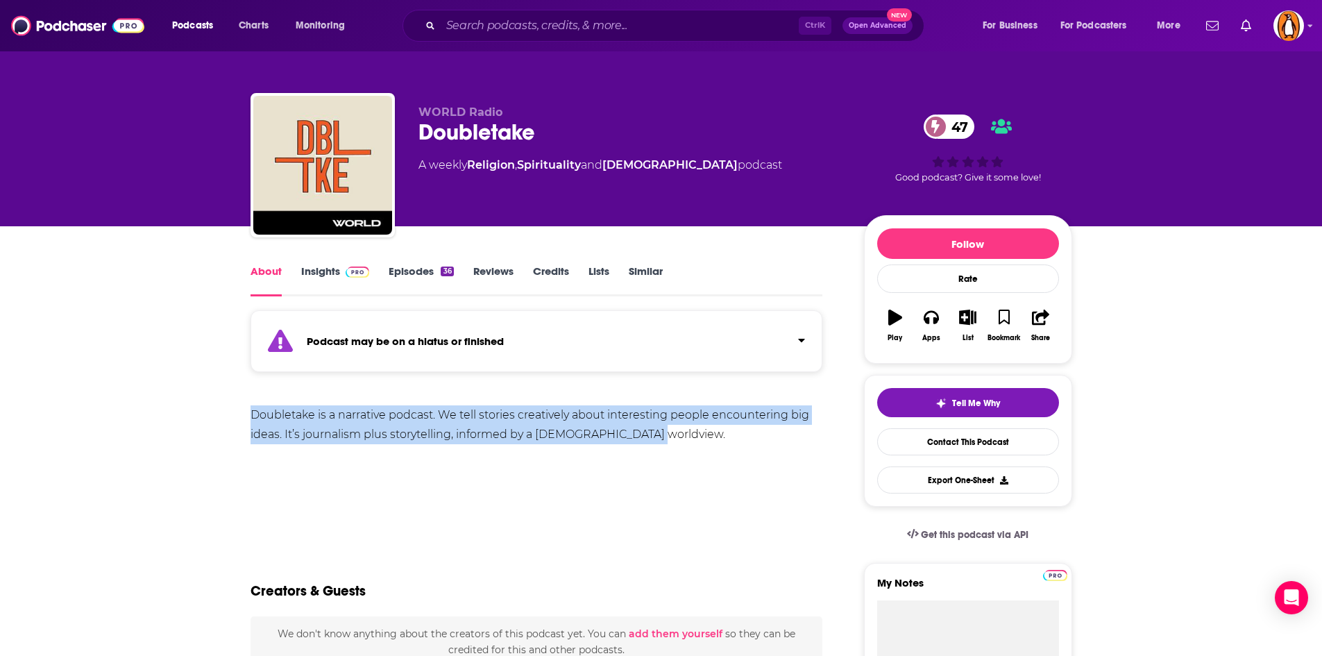
drag, startPoint x: 644, startPoint y: 433, endPoint x: 231, endPoint y: 417, distance: 413.3
copy div "Doubletake is a narrative podcast. We tell stories creatively about interesting…"
click at [437, 277] on link "Episodes 36" at bounding box center [421, 280] width 65 height 32
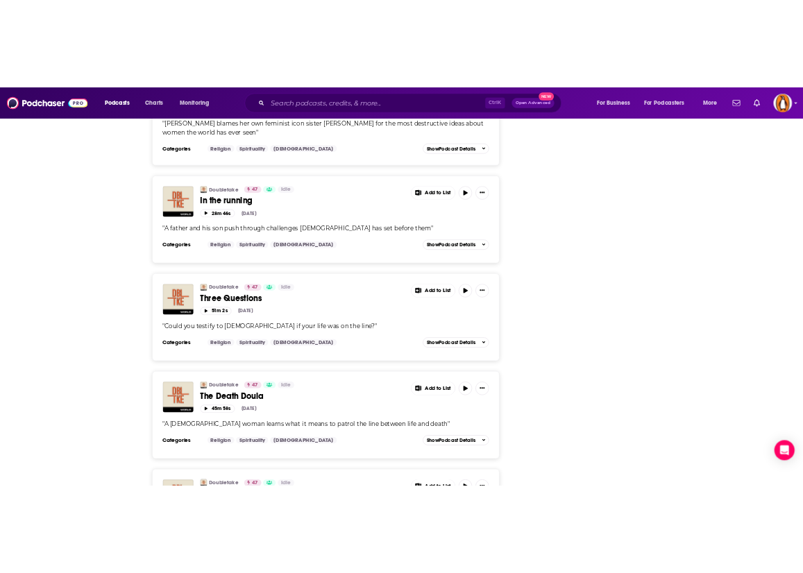
scroll to position [3055, 0]
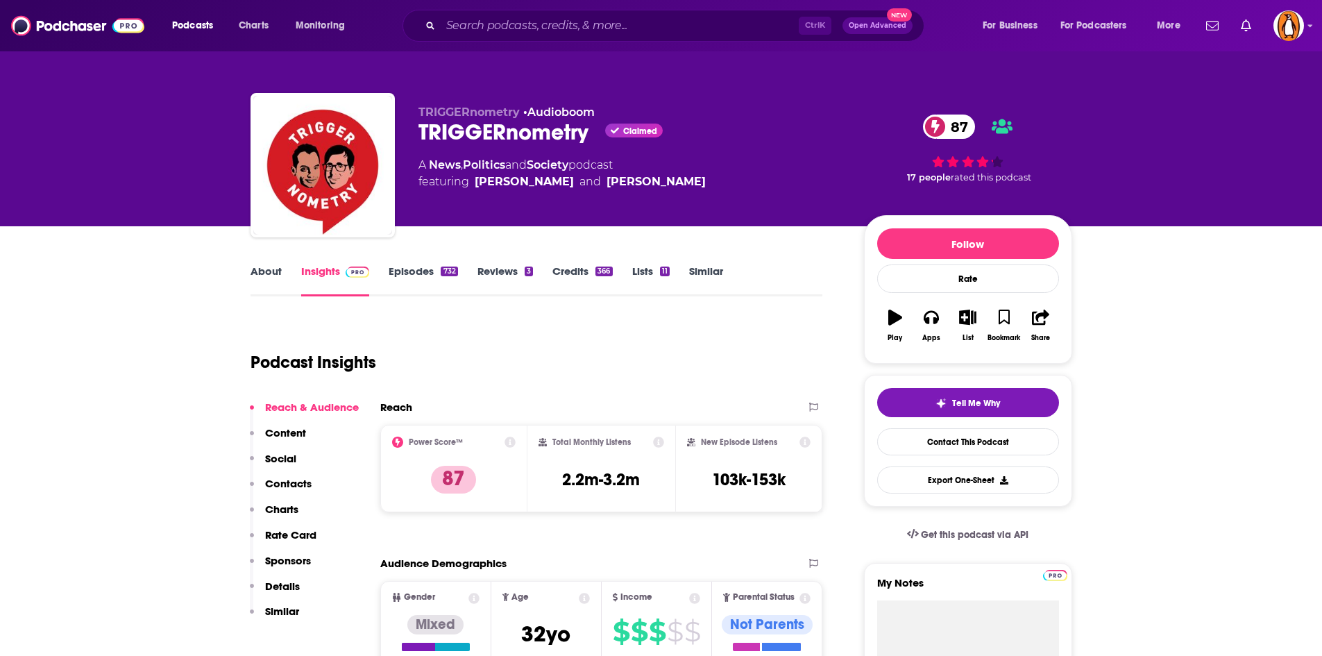
click at [255, 273] on link "About" at bounding box center [266, 280] width 31 height 32
